Goal: Task Accomplishment & Management: Manage account settings

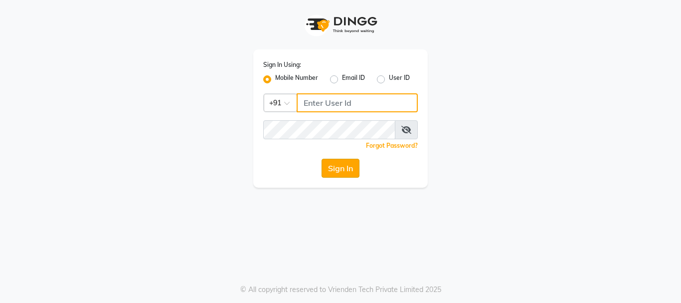
type input "8983048939"
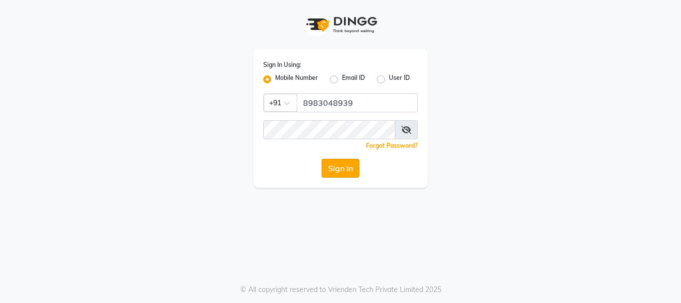
click at [334, 166] on button "Sign In" at bounding box center [341, 168] width 38 height 19
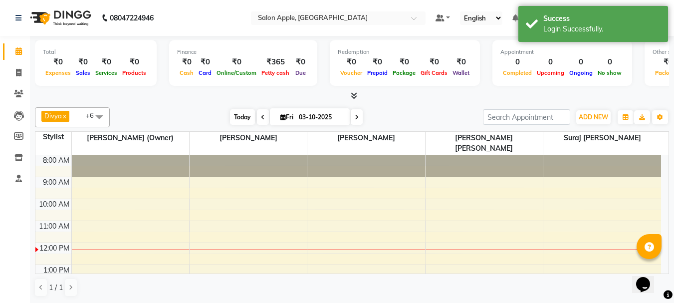
click at [242, 115] on span "Today" at bounding box center [242, 116] width 25 height 15
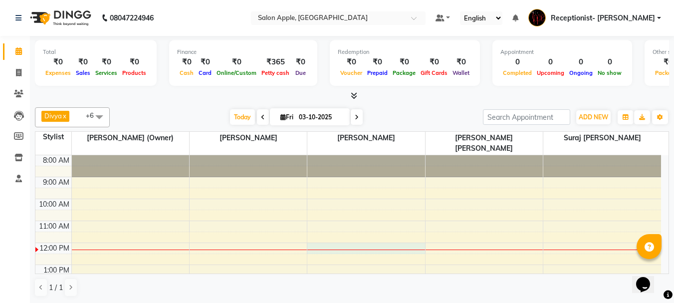
click at [351, 234] on div "8:00 AM 9:00 AM 10:00 AM 11:00 AM 12:00 PM 1:00 PM 2:00 PM 3:00 PM 4:00 PM 5:00…" at bounding box center [347, 297] width 625 height 285
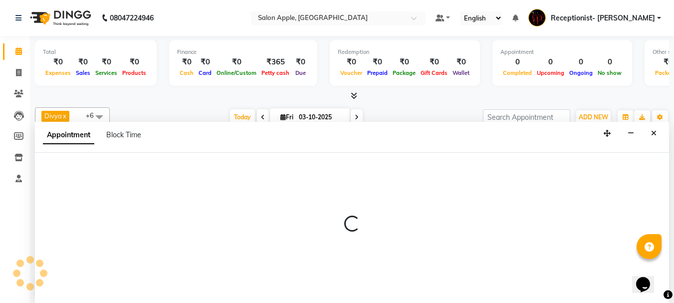
scroll to position [0, 0]
select select "50336"
select select "tentative"
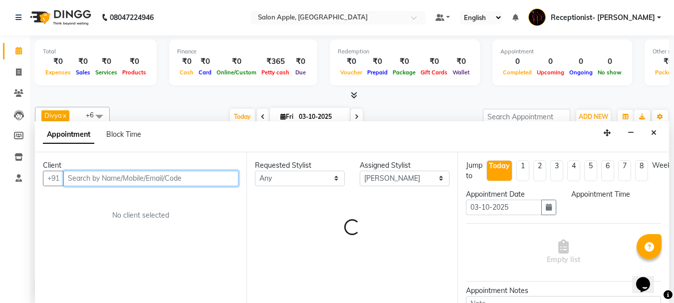
select select "720"
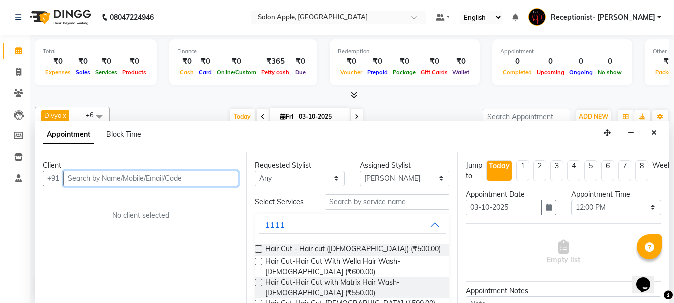
click at [206, 178] on input "text" at bounding box center [150, 178] width 175 height 15
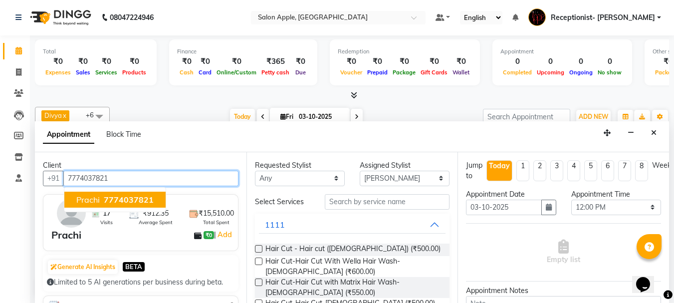
click at [153, 203] on button "[PERSON_NAME] 7774037821" at bounding box center [114, 199] width 101 height 16
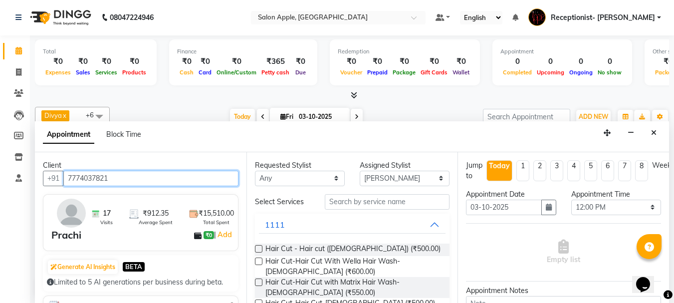
type input "7774037821"
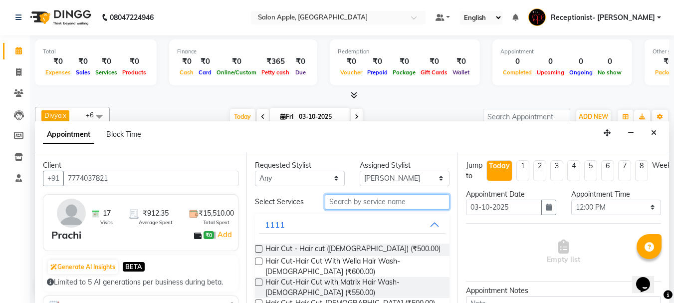
click at [374, 198] on input "text" at bounding box center [387, 201] width 125 height 15
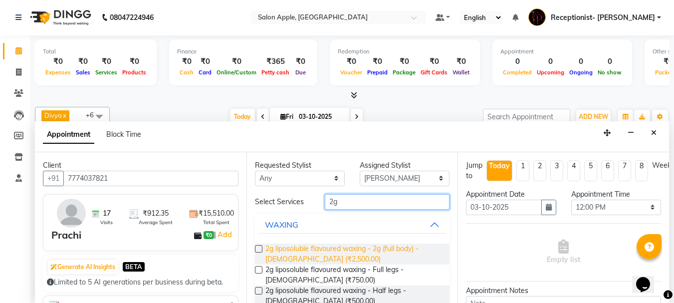
scroll to position [50, 0]
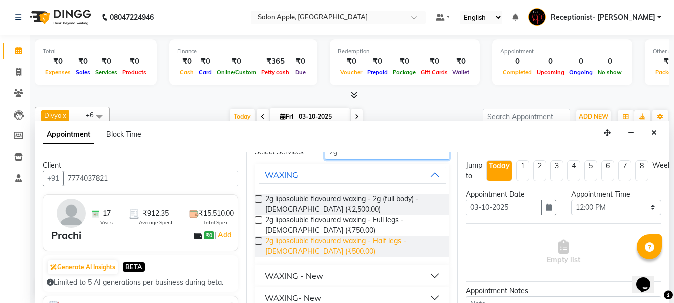
type input "2g"
click at [339, 245] on span "2g liposoluble flavoured waxing - Half legs - [DEMOGRAPHIC_DATA] (₹500.00)" at bounding box center [353, 245] width 176 height 21
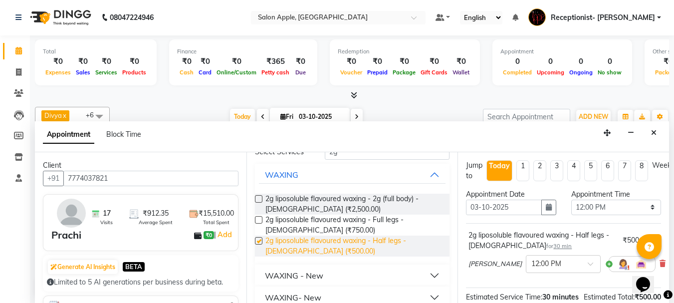
checkbox input "false"
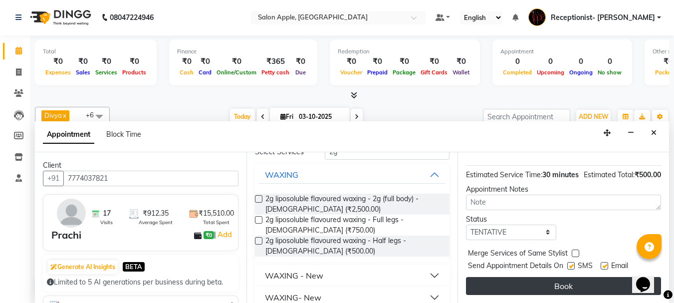
click at [564, 278] on button "Book" at bounding box center [563, 286] width 195 height 18
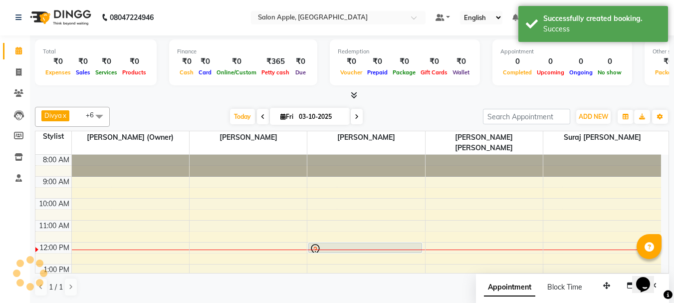
scroll to position [0, 0]
click at [395, 250] on div at bounding box center [365, 250] width 117 height 0
select select "50336"
select select "720"
select select "tentative"
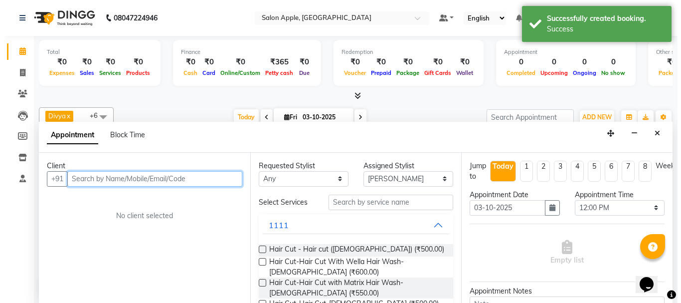
scroll to position [0, 0]
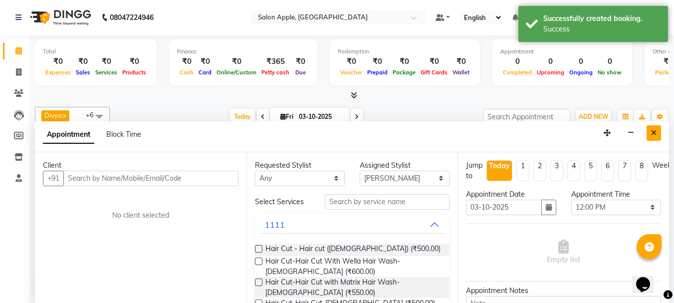
click at [656, 132] on icon "Close" at bounding box center [653, 132] width 5 height 7
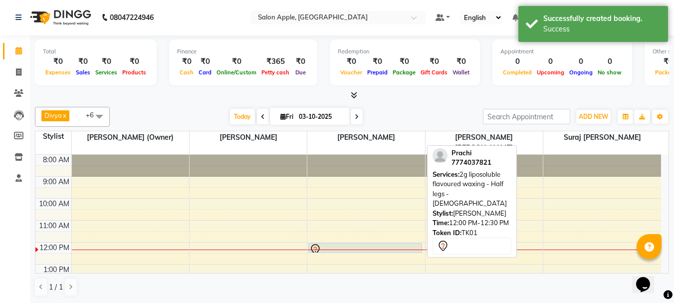
click at [407, 243] on div at bounding box center [365, 249] width 112 height 12
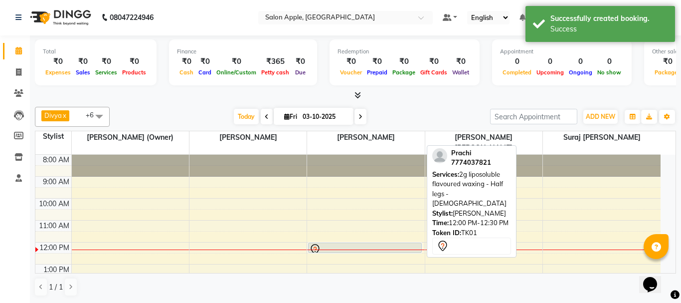
select select "7"
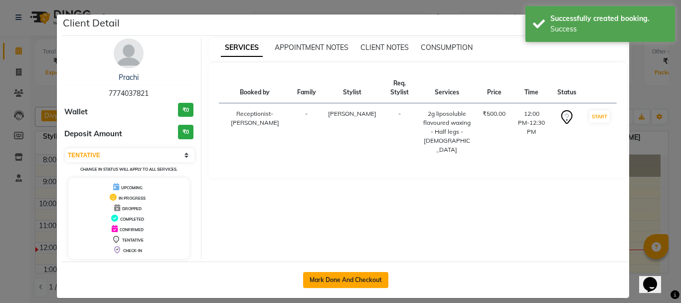
click at [345, 275] on button "Mark Done And Checkout" at bounding box center [345, 280] width 85 height 16
select select "645"
select select "service"
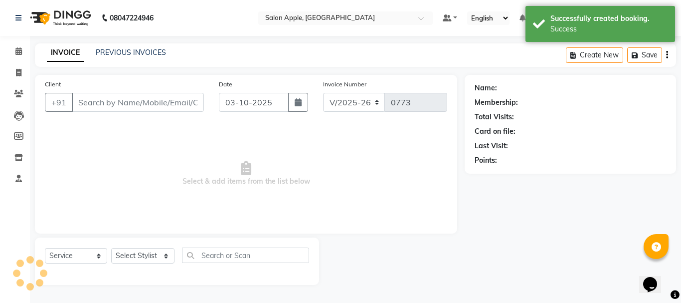
type input "7774037821"
select select "50336"
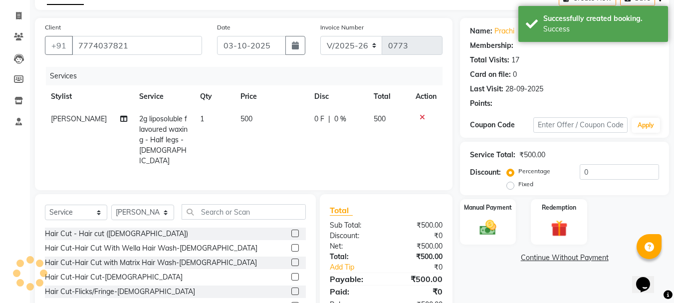
scroll to position [107, 0]
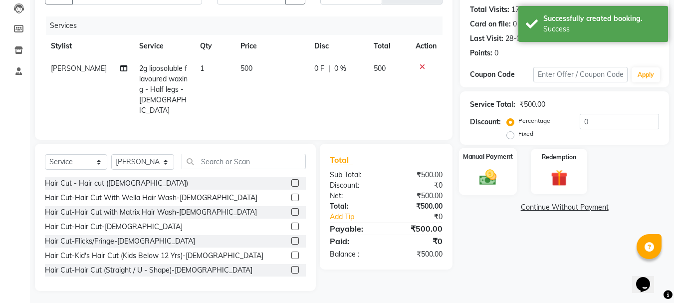
click at [511, 188] on div "Manual Payment" at bounding box center [488, 171] width 58 height 47
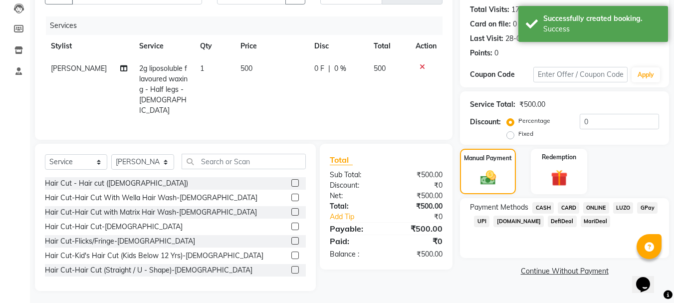
click at [588, 209] on span "ONLINE" at bounding box center [596, 207] width 26 height 11
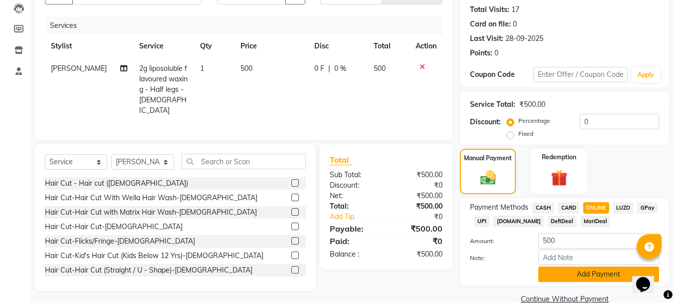
click at [564, 274] on button "Add Payment" at bounding box center [598, 273] width 121 height 15
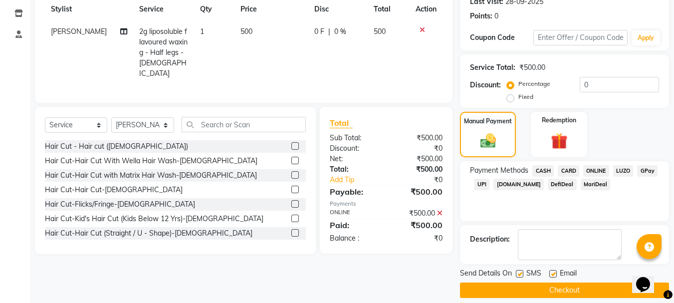
scroll to position [154, 0]
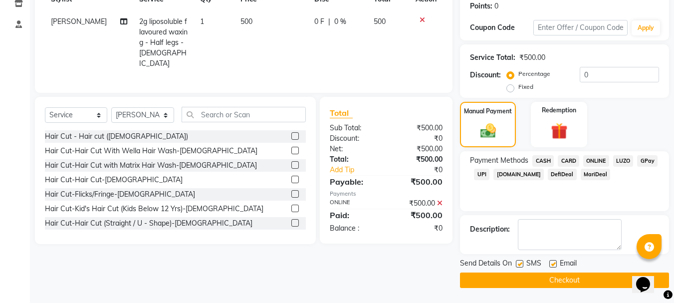
click at [545, 282] on button "Checkout" at bounding box center [564, 279] width 209 height 15
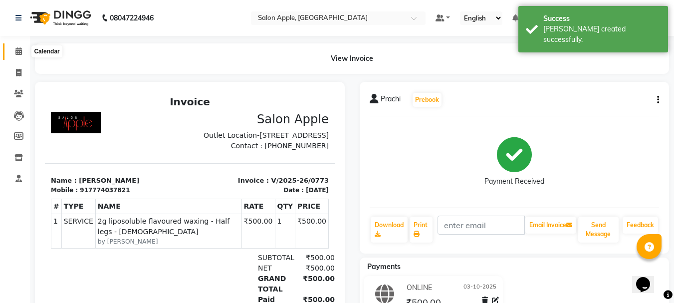
click at [19, 51] on icon at bounding box center [18, 50] width 6 height 7
